Goal: Information Seeking & Learning: Understand process/instructions

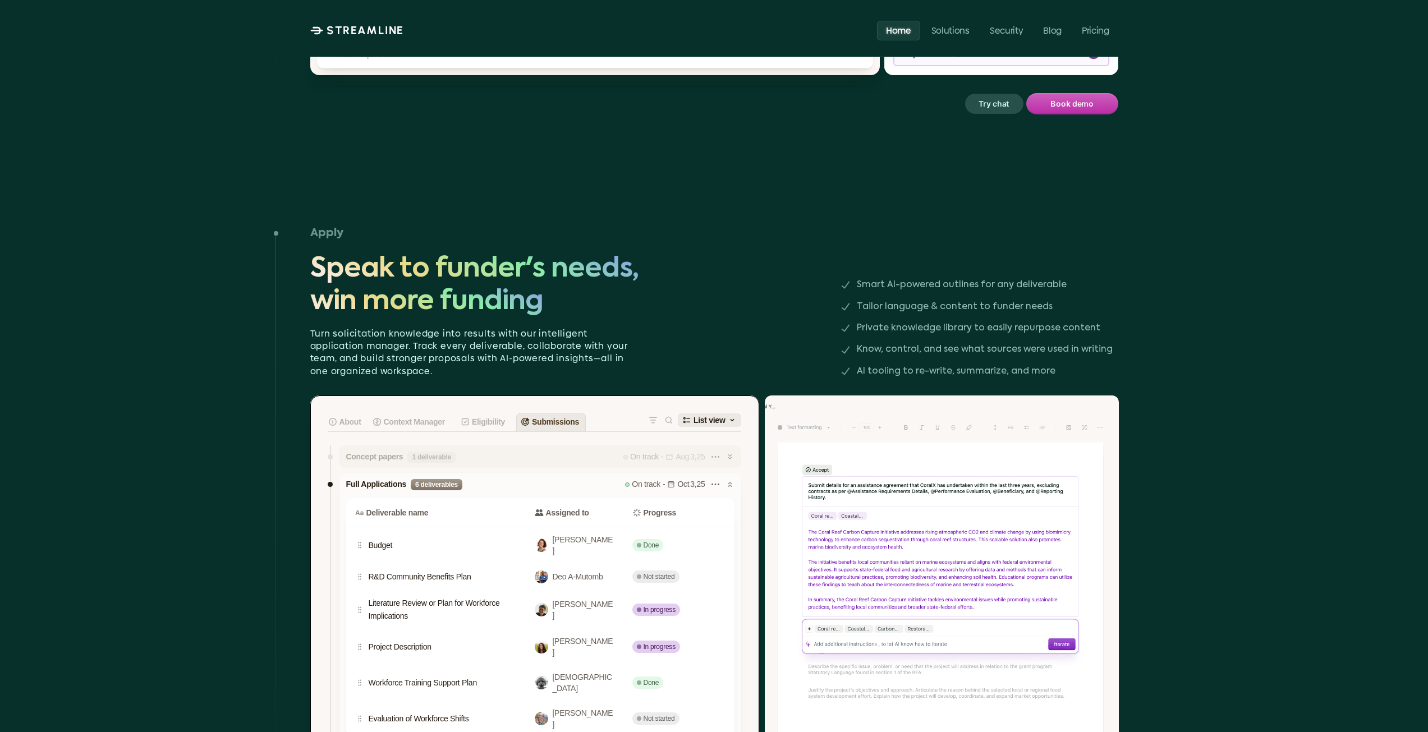
scroll to position [2076, 0]
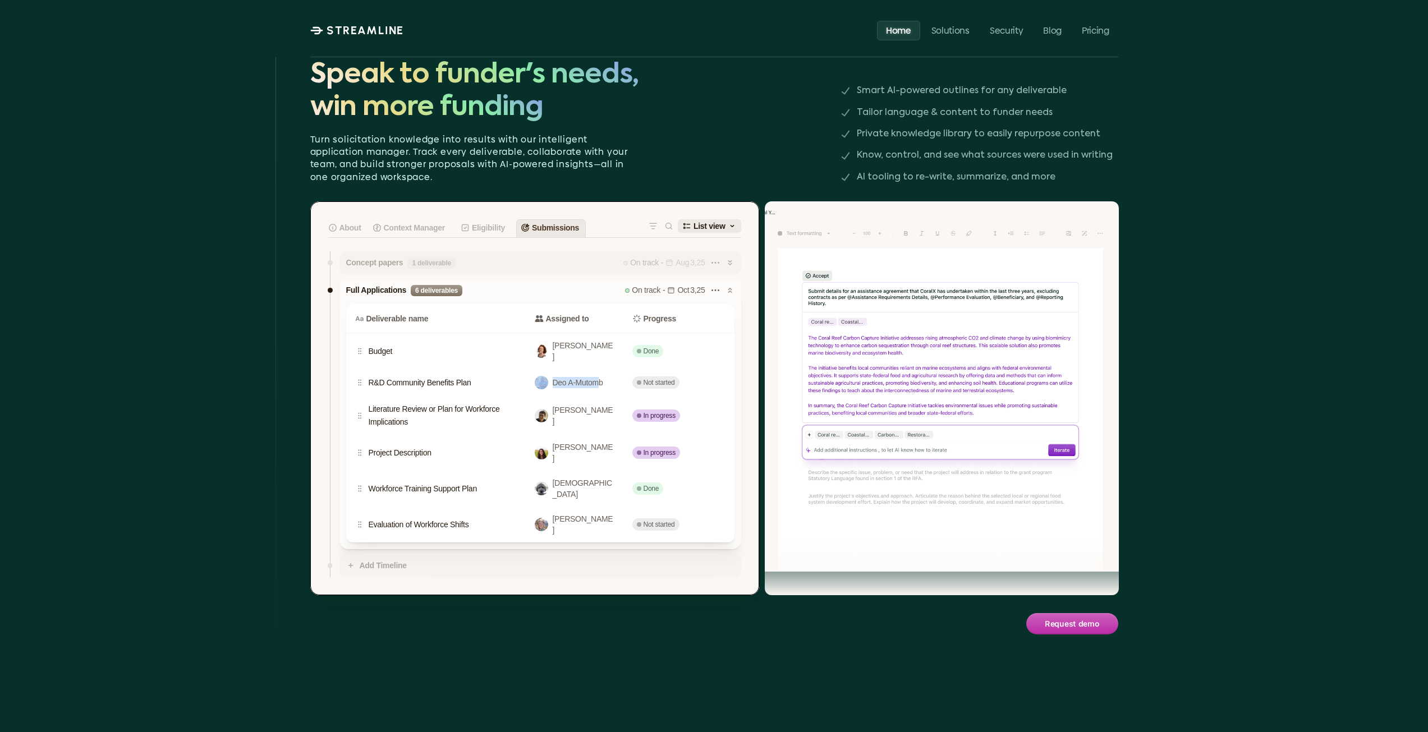
drag, startPoint x: 481, startPoint y: 338, endPoint x: 598, endPoint y: 342, distance: 116.8
click at [598, 369] on div "R&D Community Benefits Plan Deo A-Mutomb Not started" at bounding box center [540, 382] width 388 height 27
drag, startPoint x: 435, startPoint y: 346, endPoint x: 426, endPoint y: 349, distance: 9.6
click at [435, 377] on p "R&D Community Benefits Plan" at bounding box center [422, 383] width 107 height 12
click at [419, 369] on div "R&D Community Benefits Plan Deo A-Mutomb Not started" at bounding box center [540, 382] width 388 height 27
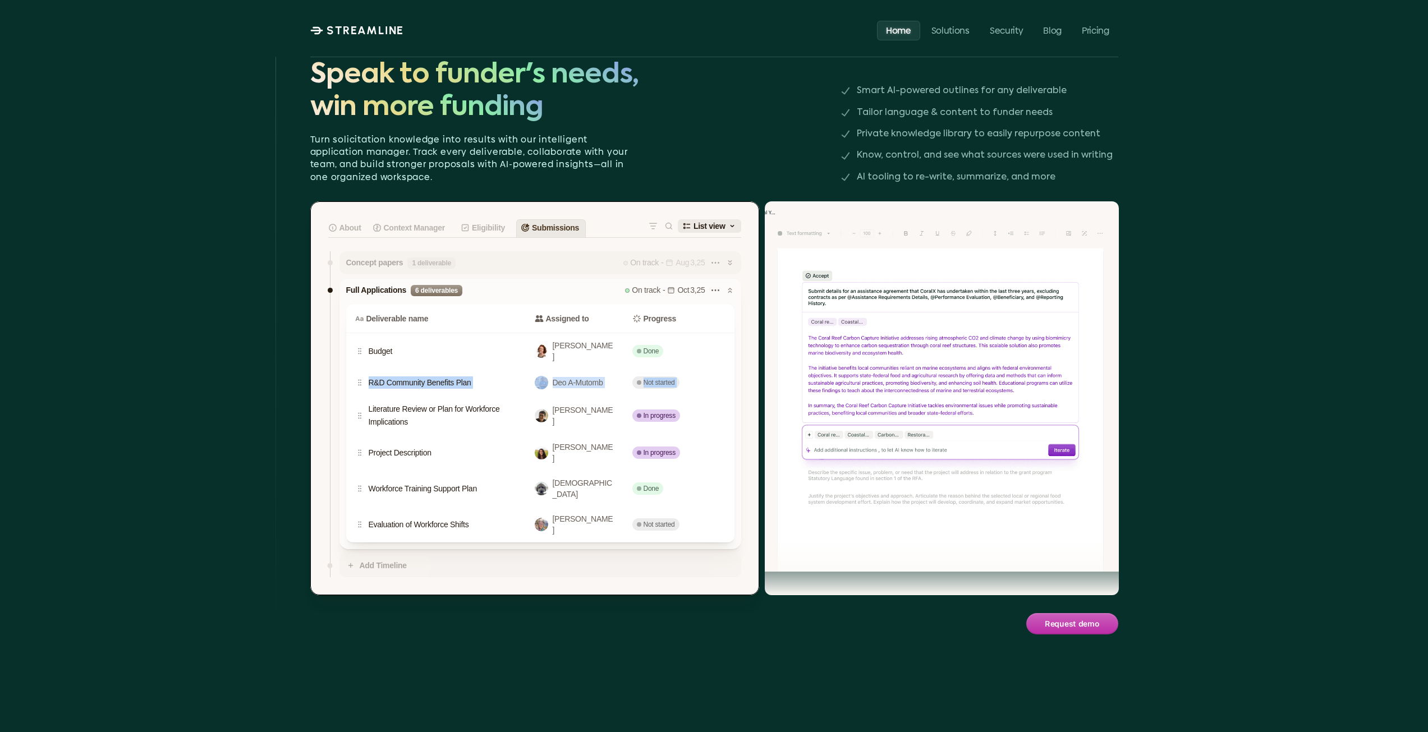
drag, startPoint x: 361, startPoint y: 340, endPoint x: 361, endPoint y: 357, distance: 18.0
click at [361, 357] on div "Budget [PERSON_NAME] Done R&D Community Benefits Plan Deo A-Mutomb Not started …" at bounding box center [540, 437] width 388 height 209
click at [496, 221] on p "Eligibility" at bounding box center [488, 228] width 33 height 15
drag, startPoint x: 478, startPoint y: 199, endPoint x: 708, endPoint y: 219, distance: 231.0
click at [488, 221] on p "Eligibility" at bounding box center [488, 228] width 33 height 15
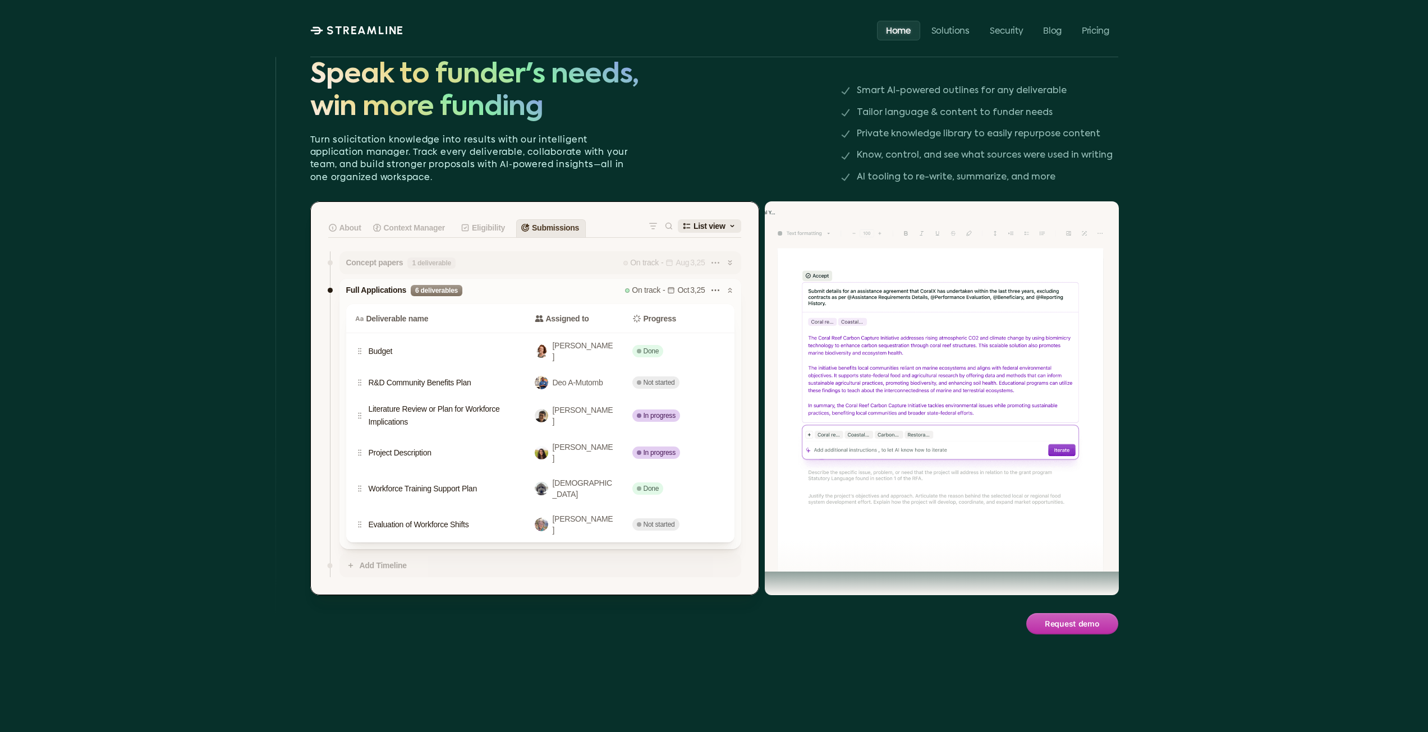
click at [735, 222] on icon at bounding box center [732, 226] width 9 height 9
click at [728, 222] on icon at bounding box center [732, 226] width 9 height 9
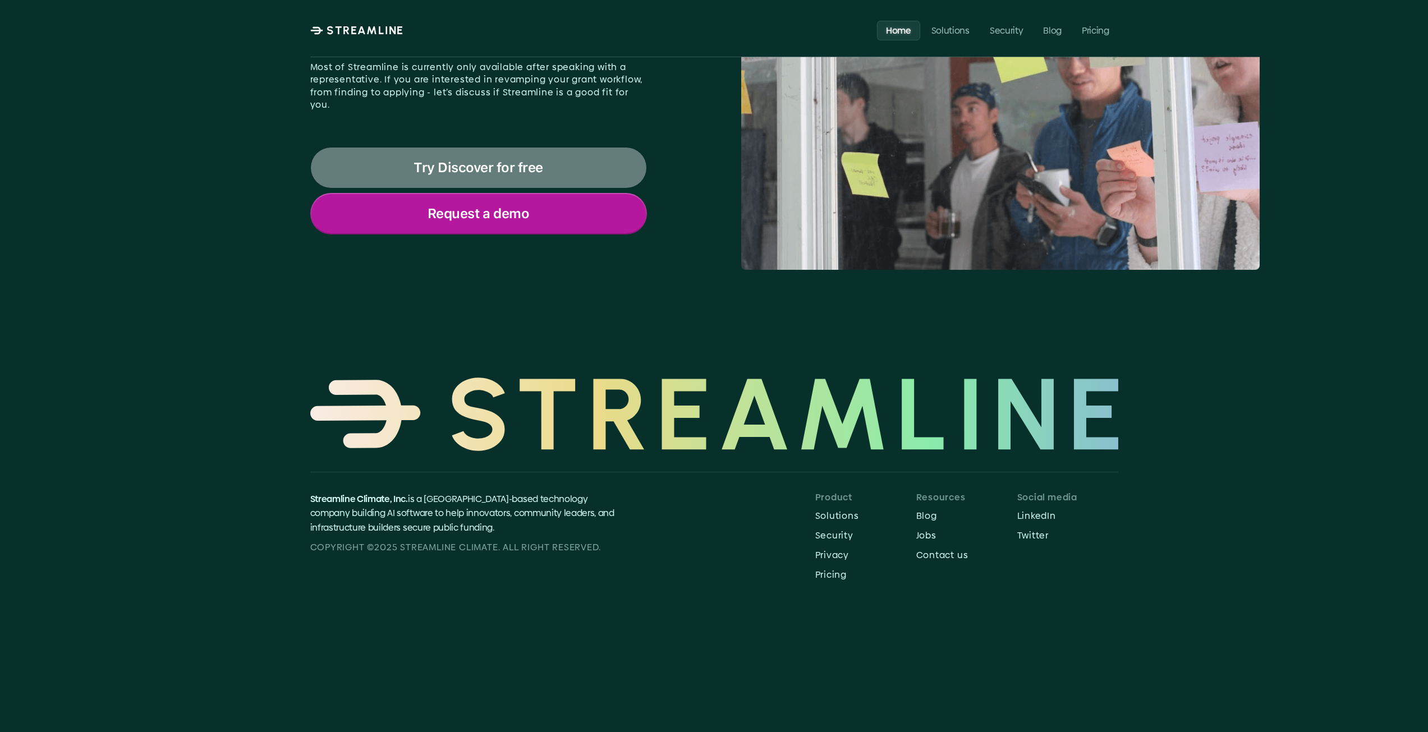
scroll to position [4572, 0]
